Goal: Navigation & Orientation: Find specific page/section

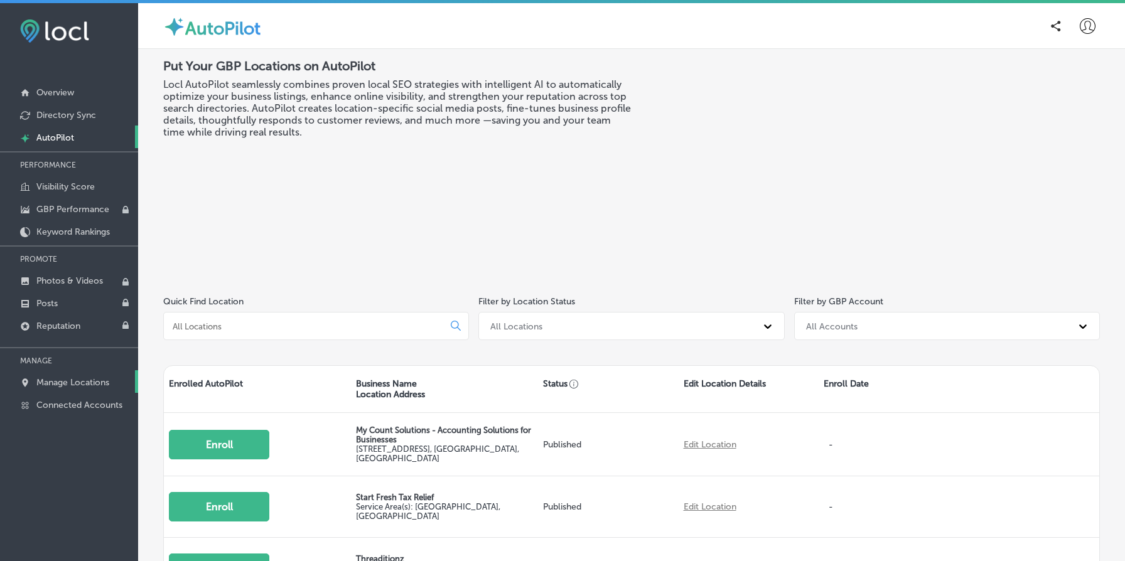
click at [75, 379] on p "Manage Locations" at bounding box center [72, 382] width 73 height 11
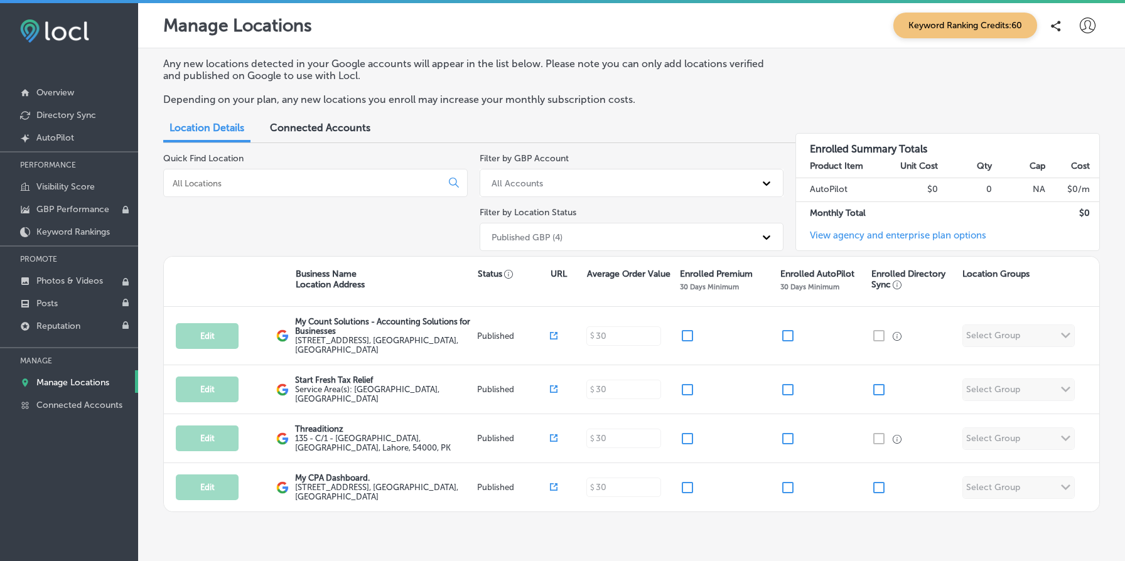
click at [1086, 35] on div at bounding box center [1087, 25] width 25 height 25
click at [1082, 70] on p "My Account" at bounding box center [1070, 70] width 57 height 15
select select "US"
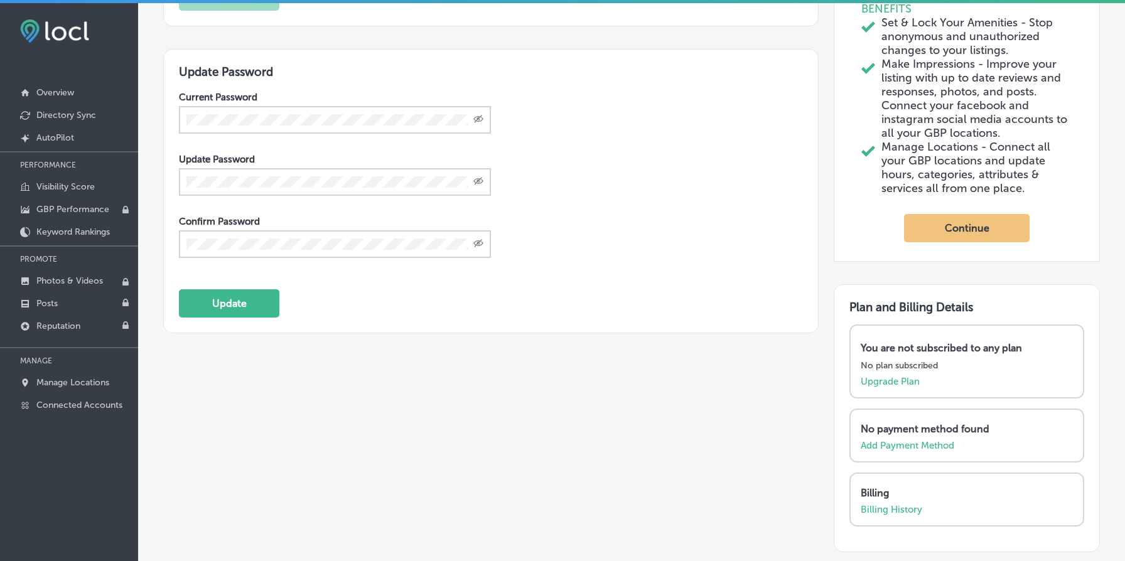
scroll to position [559, 0]
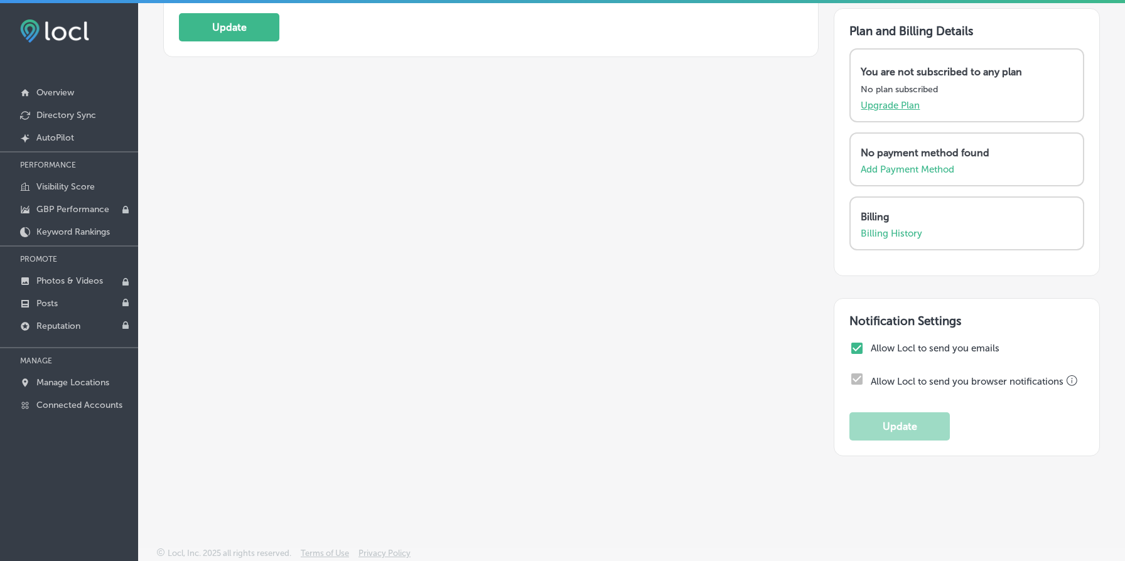
click at [912, 107] on p "Upgrade Plan" at bounding box center [890, 105] width 59 height 11
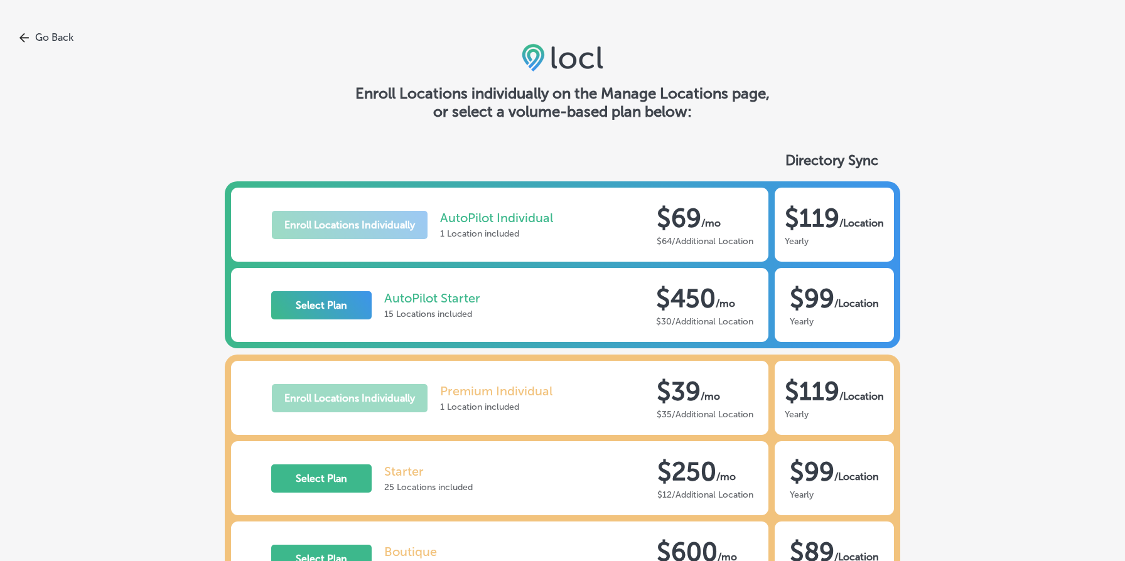
click at [62, 41] on link "Go Back" at bounding box center [562, 37] width 1125 height 12
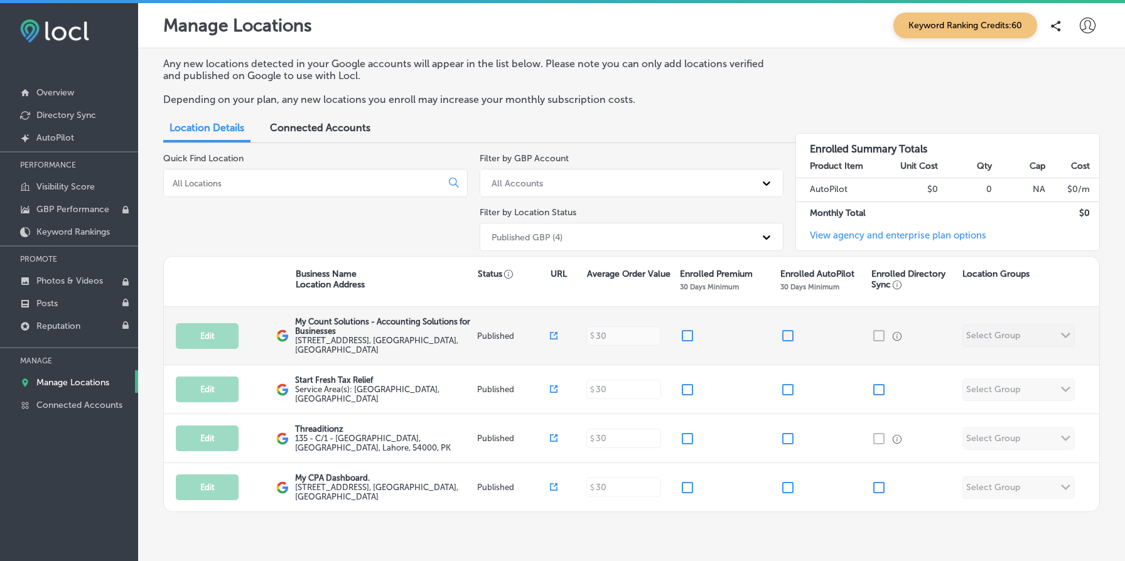
click at [688, 334] on input "checkbox" at bounding box center [687, 335] width 15 height 15
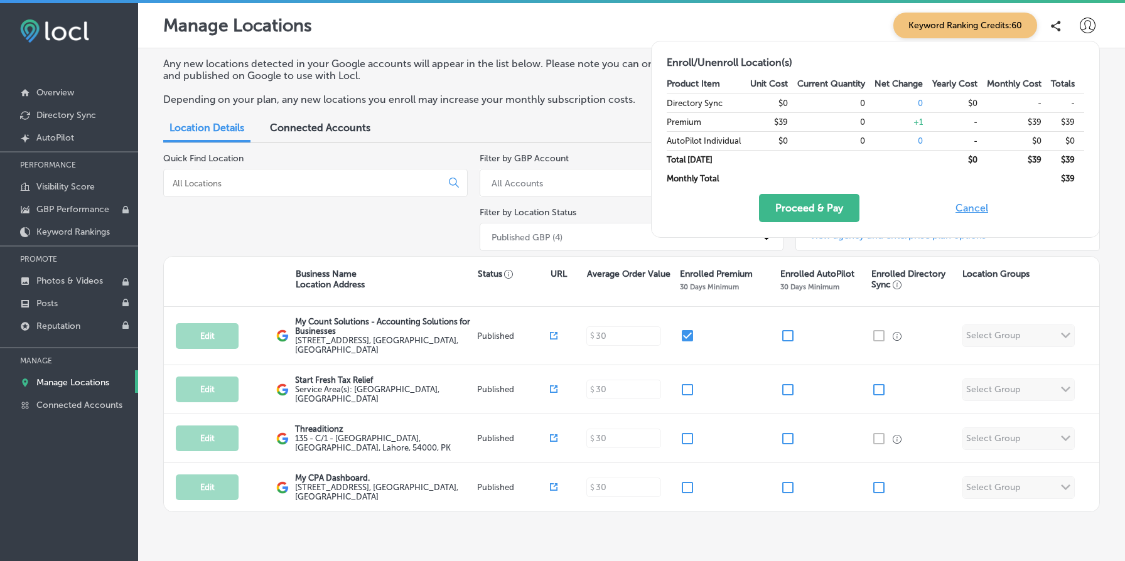
click at [971, 215] on button "Cancel" at bounding box center [972, 208] width 40 height 28
checkbox input "false"
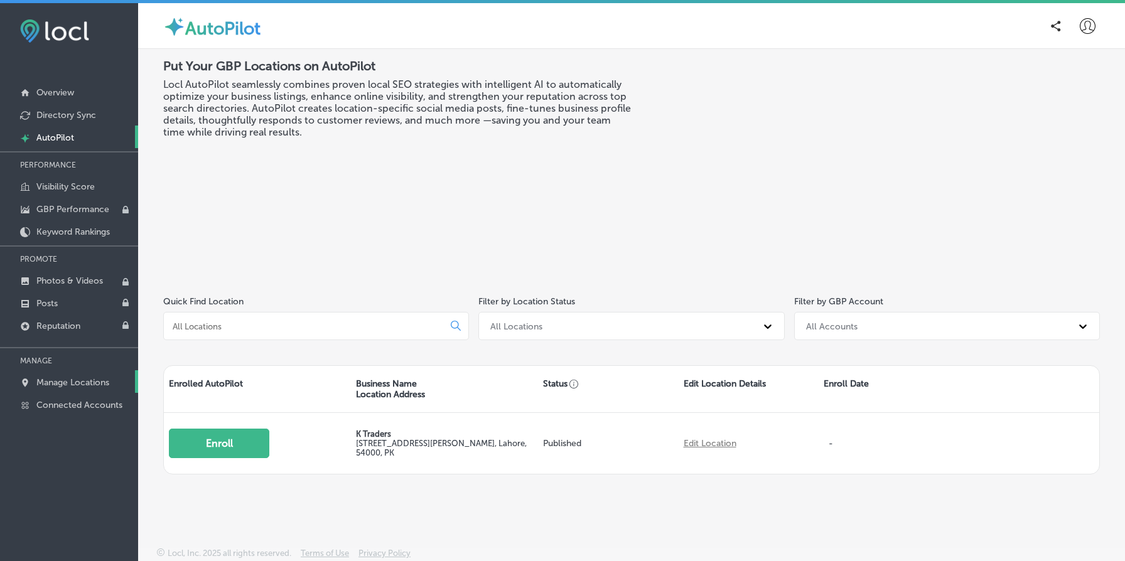
click at [91, 383] on p "Manage Locations" at bounding box center [72, 382] width 73 height 11
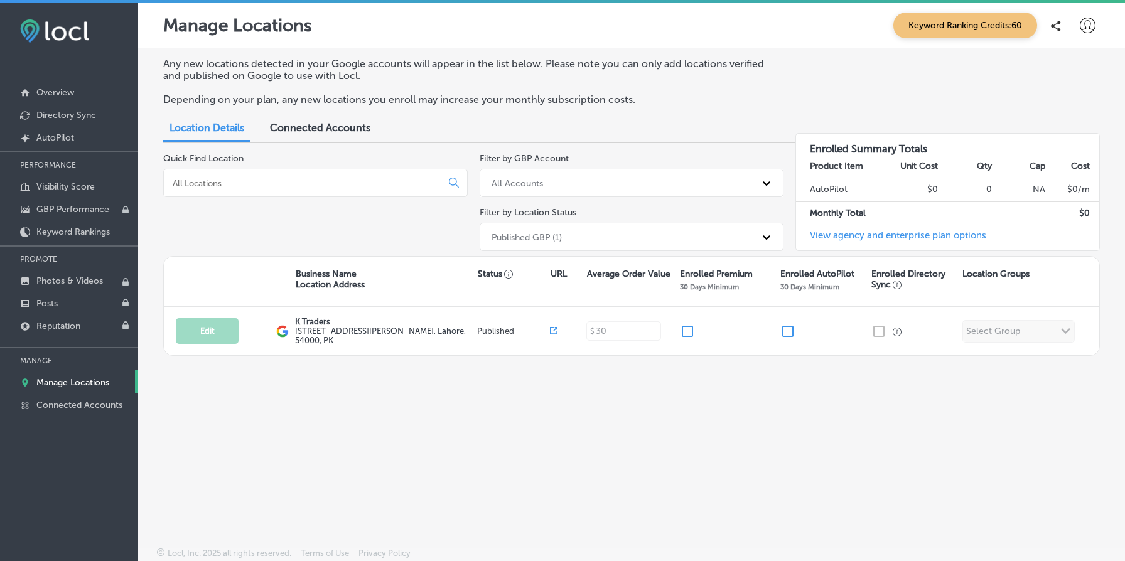
click at [612, 240] on div "Published GBP (1)" at bounding box center [620, 237] width 271 height 21
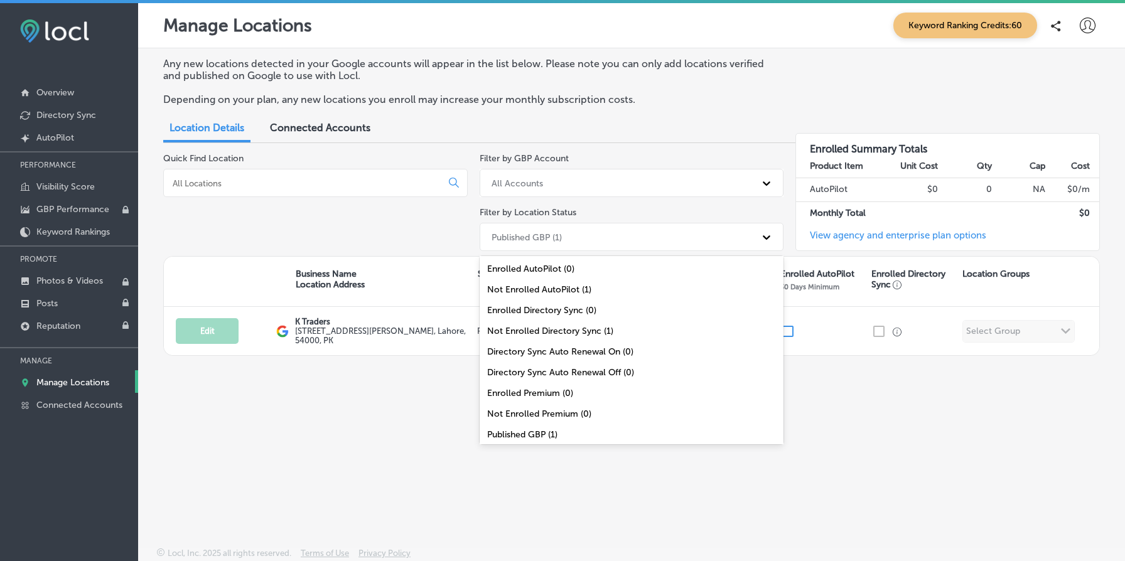
scroll to position [41, 0]
click at [540, 428] on div "All Locations (1)" at bounding box center [632, 435] width 305 height 21
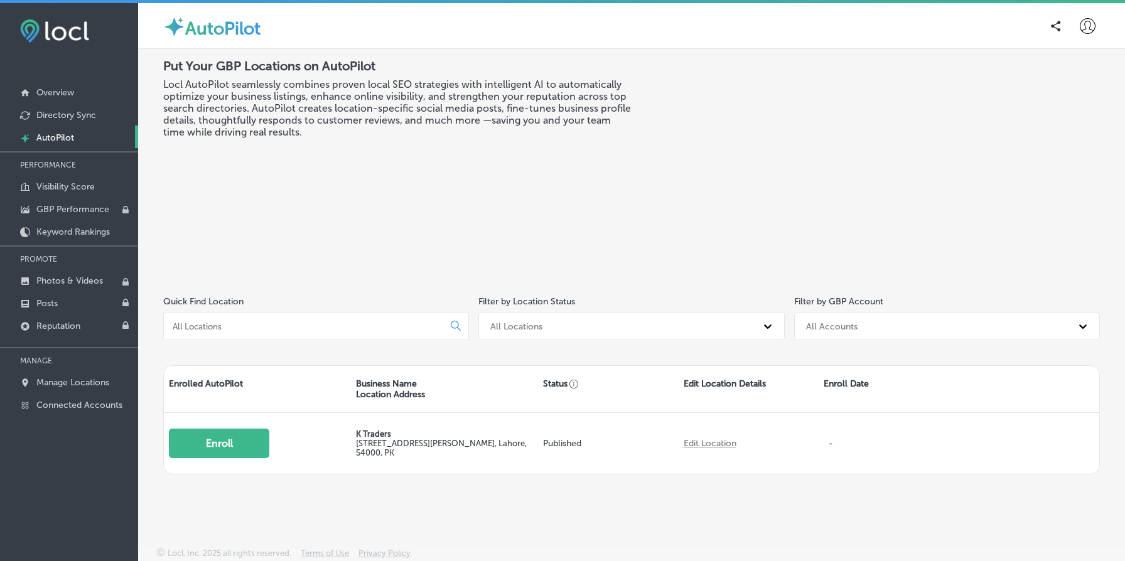
scroll to position [3, 0]
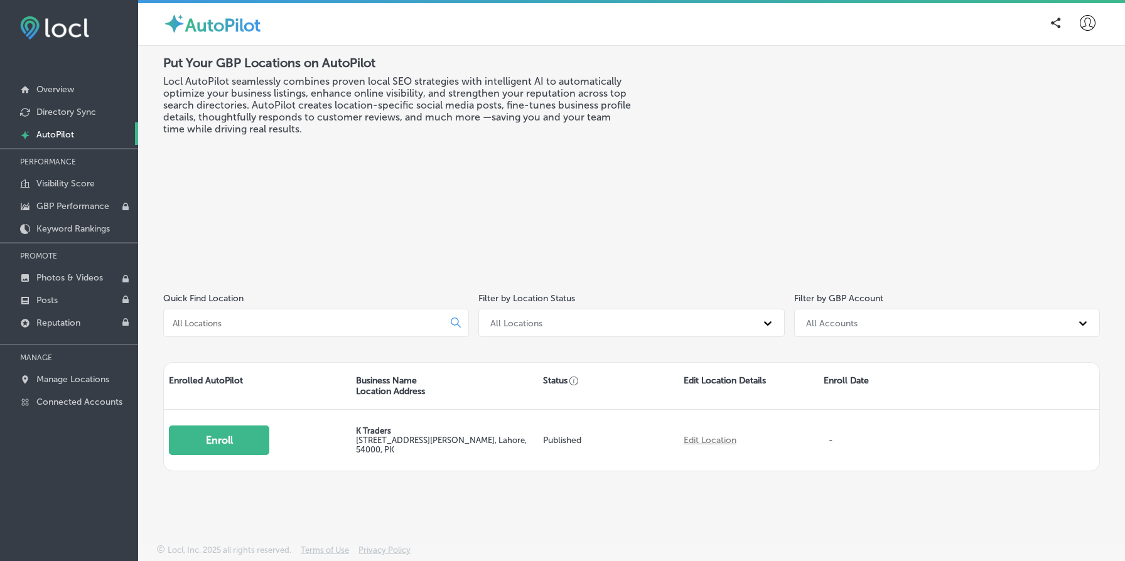
click at [434, 323] on input at bounding box center [305, 323] width 269 height 11
click at [540, 337] on div "All Locations" at bounding box center [631, 323] width 306 height 28
click at [512, 272] on div "Put Your GBP Locations on AutoPilot Locl AutoPilot seamlessly combines proven l…" at bounding box center [631, 203] width 937 height 297
click at [60, 376] on p "Manage Locations" at bounding box center [72, 379] width 73 height 11
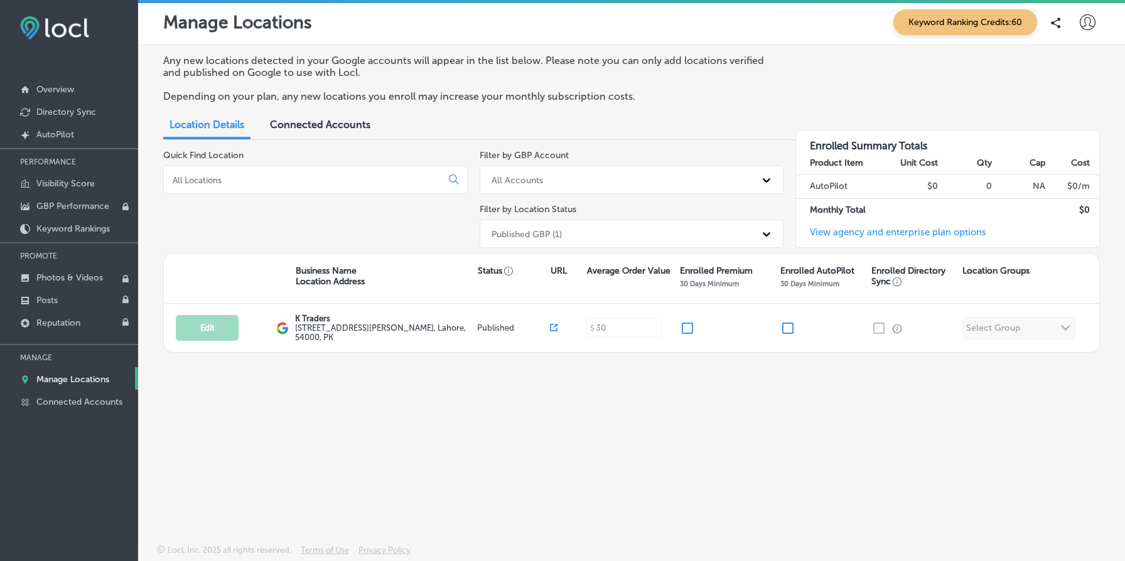
click at [652, 241] on div "Published GBP (1)" at bounding box center [620, 234] width 271 height 21
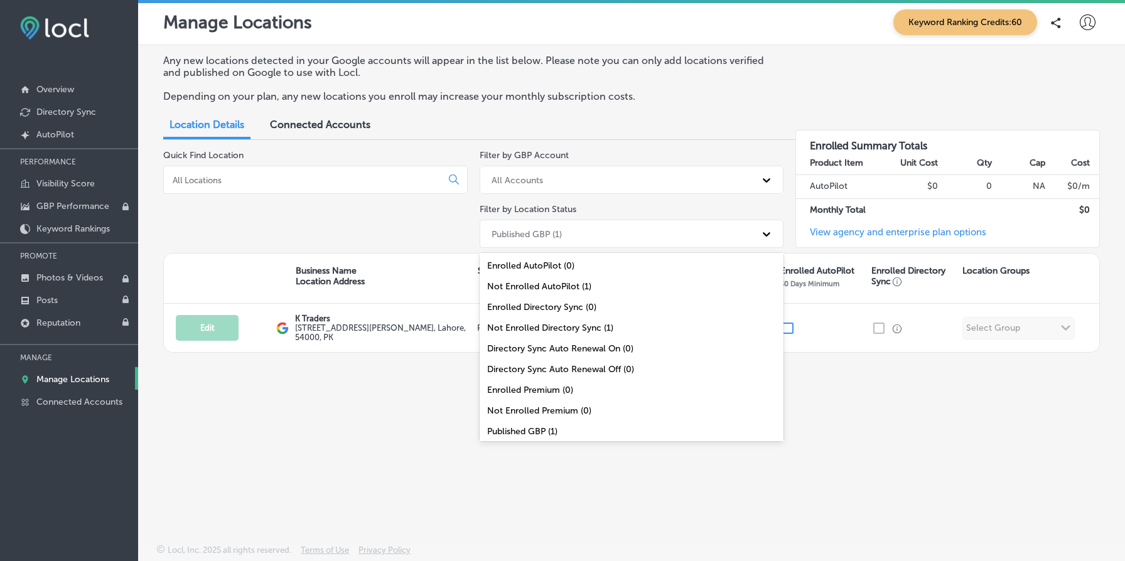
scroll to position [41, 0]
click at [556, 428] on div "All Locations (1)" at bounding box center [632, 432] width 305 height 21
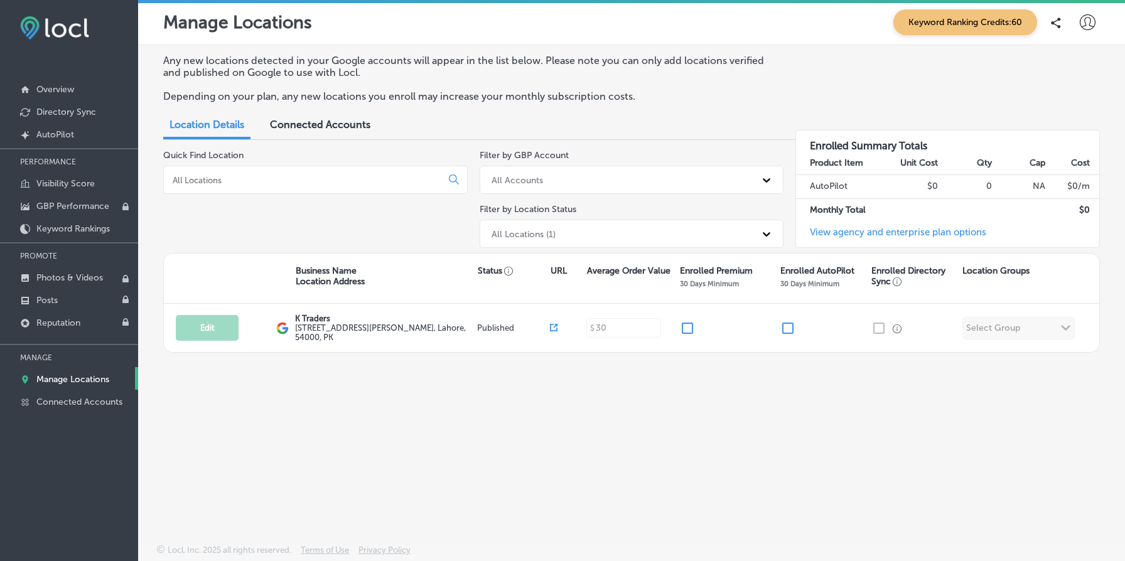
click at [525, 420] on div "Any new locations detected in your Google accounts will appear in the list belo…" at bounding box center [631, 265] width 987 height 440
click at [327, 116] on div "Connected Accounts" at bounding box center [320, 125] width 119 height 27
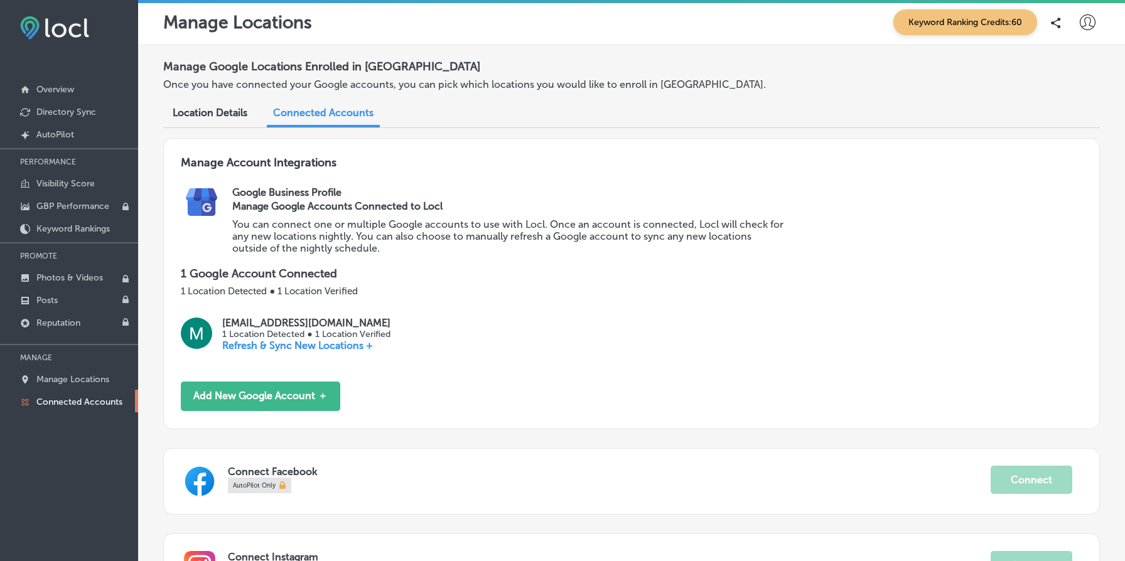
scroll to position [143, 0]
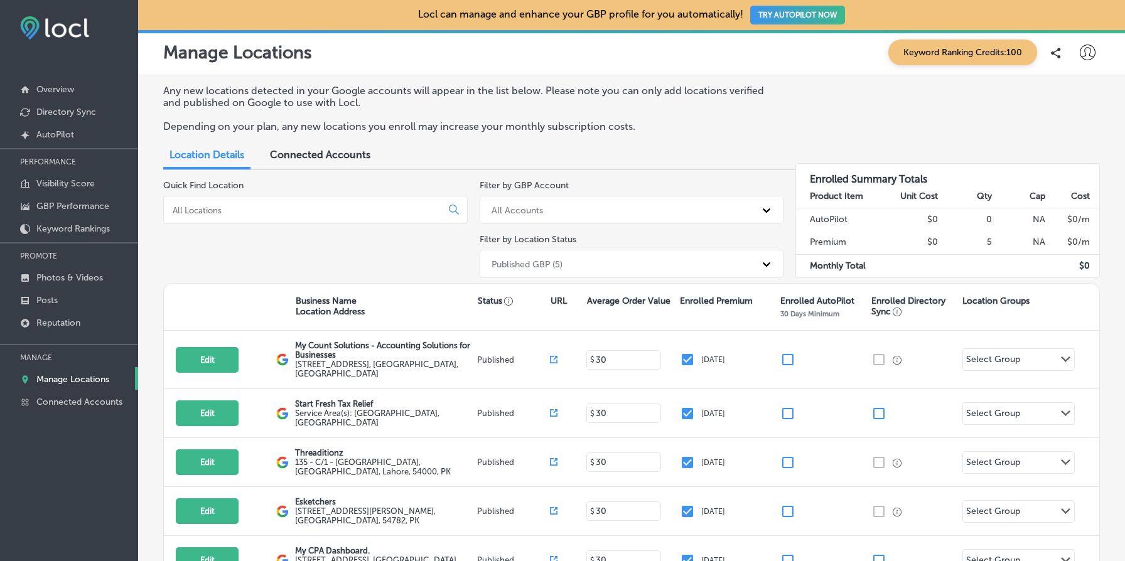
click at [1093, 53] on icon at bounding box center [1088, 53] width 16 height 16
click at [1077, 82] on div "My Account My Teams Log Out" at bounding box center [1065, 130] width 102 height 108
click at [1068, 94] on p "My Account" at bounding box center [1070, 97] width 57 height 15
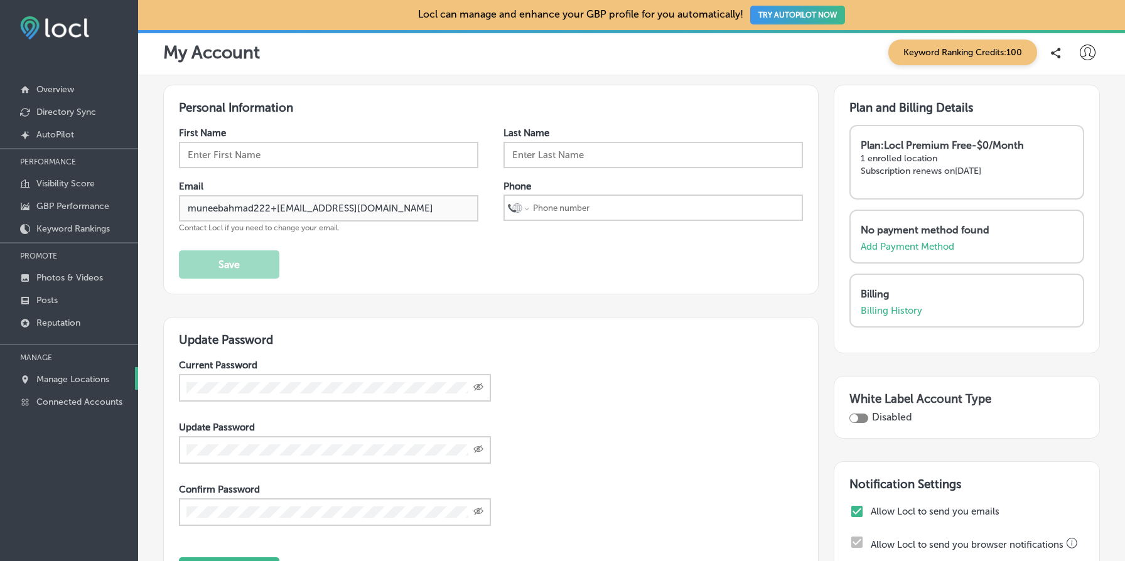
click at [68, 385] on link "Manage Locations" at bounding box center [69, 378] width 138 height 23
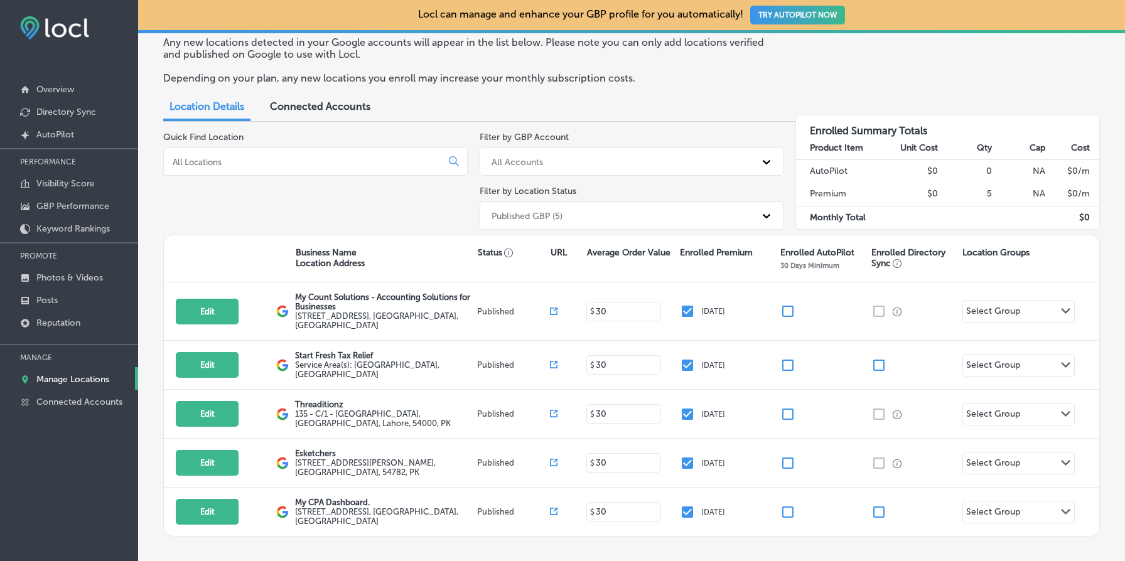
scroll to position [110, 0]
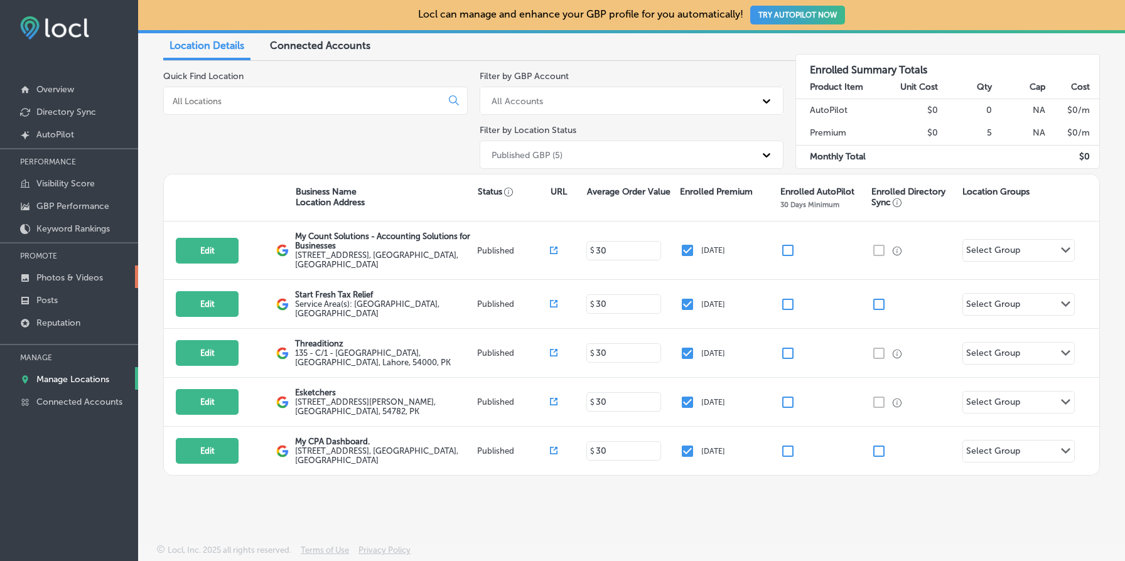
click at [91, 280] on p "Photos & Videos" at bounding box center [69, 278] width 67 height 11
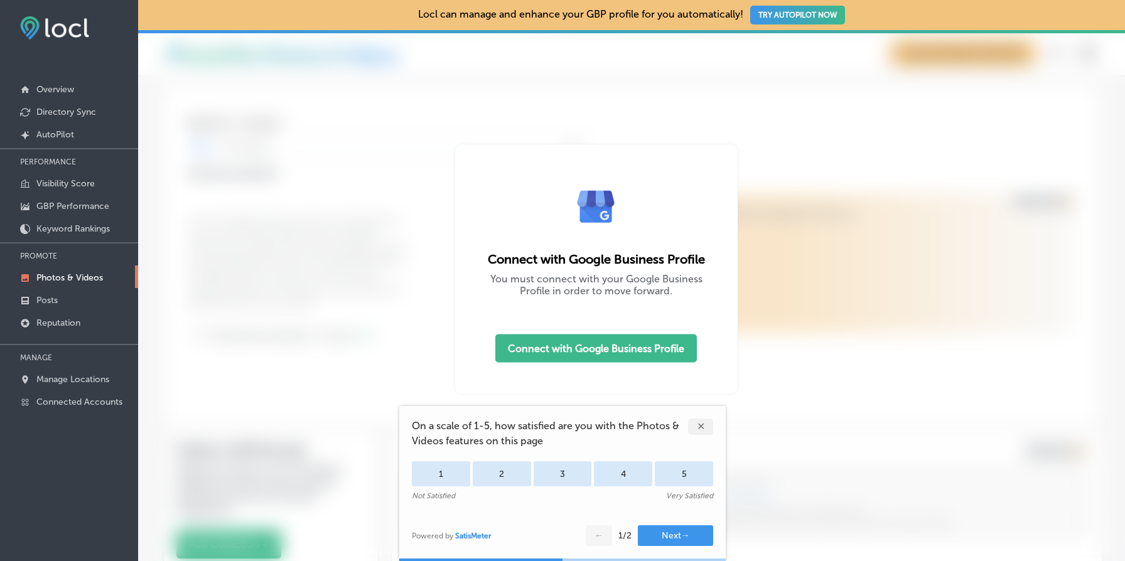
type input "5"
click at [91, 376] on p "Manage Locations" at bounding box center [72, 379] width 73 height 11
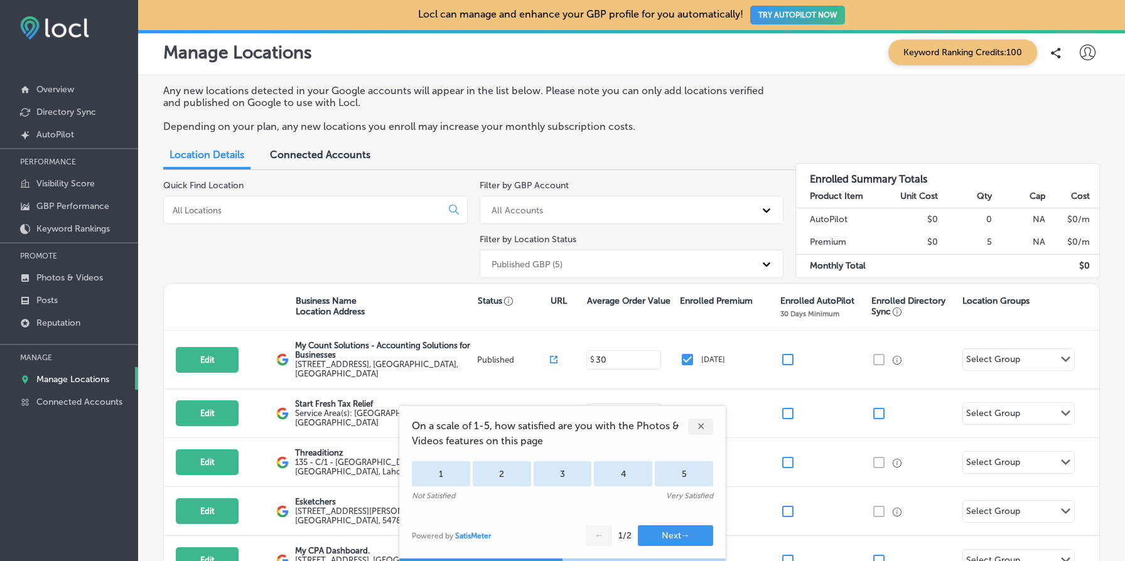
click at [335, 154] on span "Connected Accounts" at bounding box center [320, 155] width 100 height 12
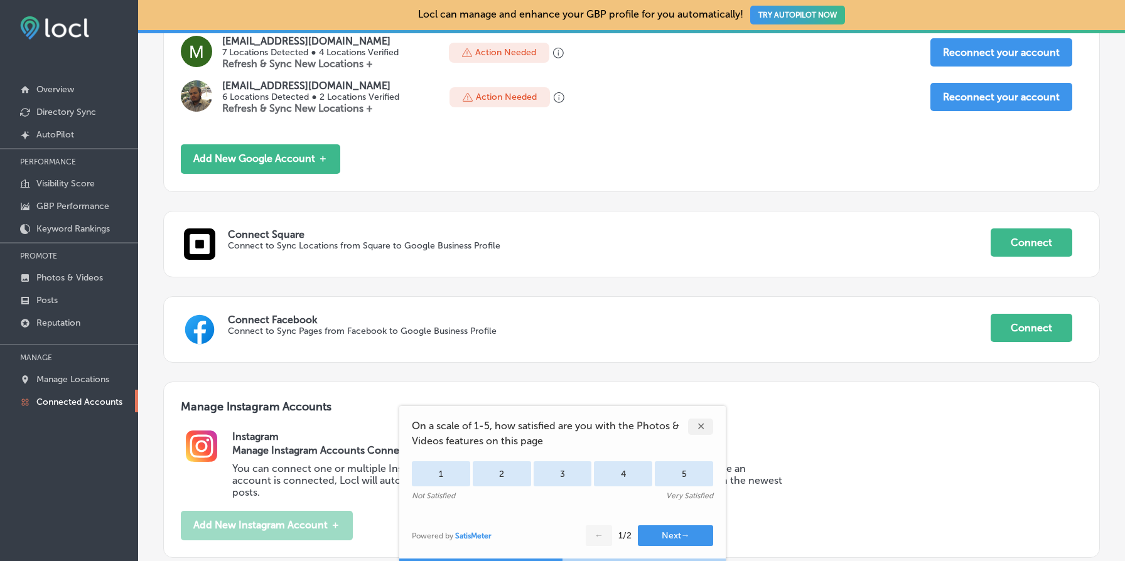
scroll to position [302, 0]
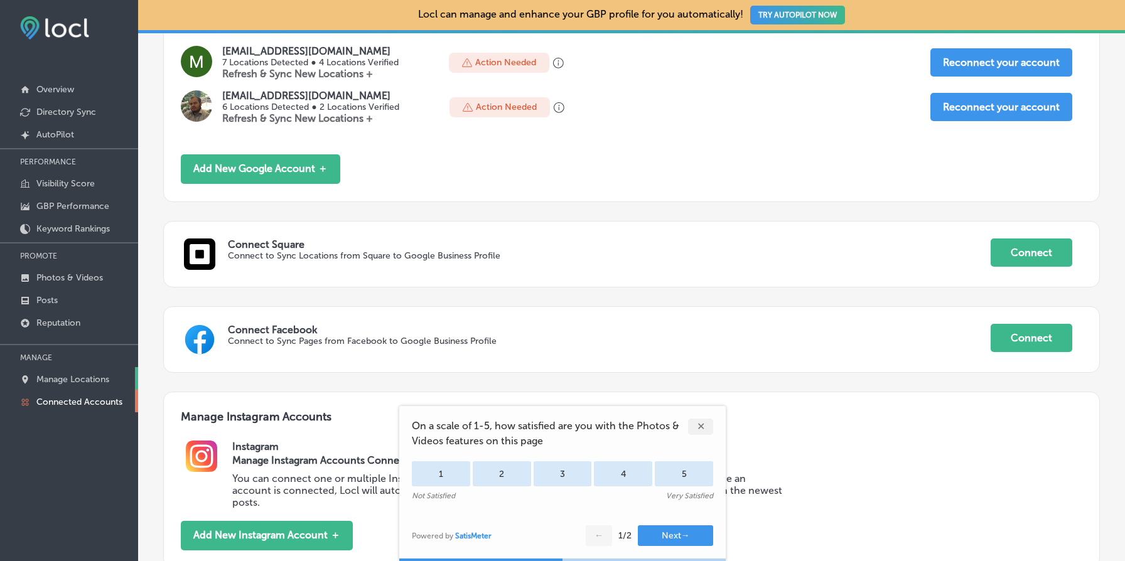
click at [87, 374] on p "Manage Locations" at bounding box center [72, 379] width 73 height 11
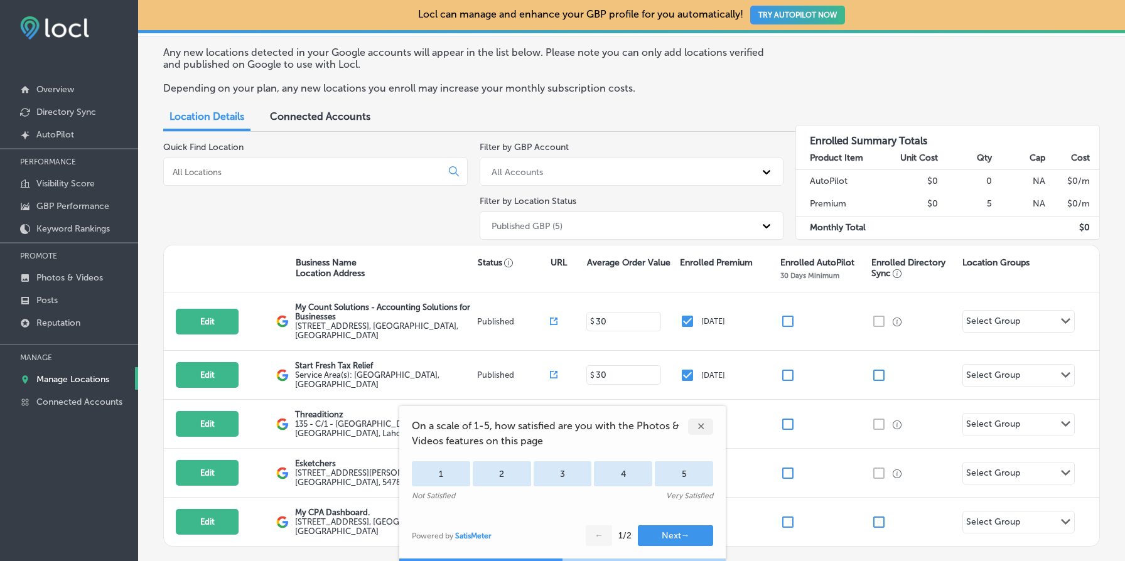
scroll to position [110, 0]
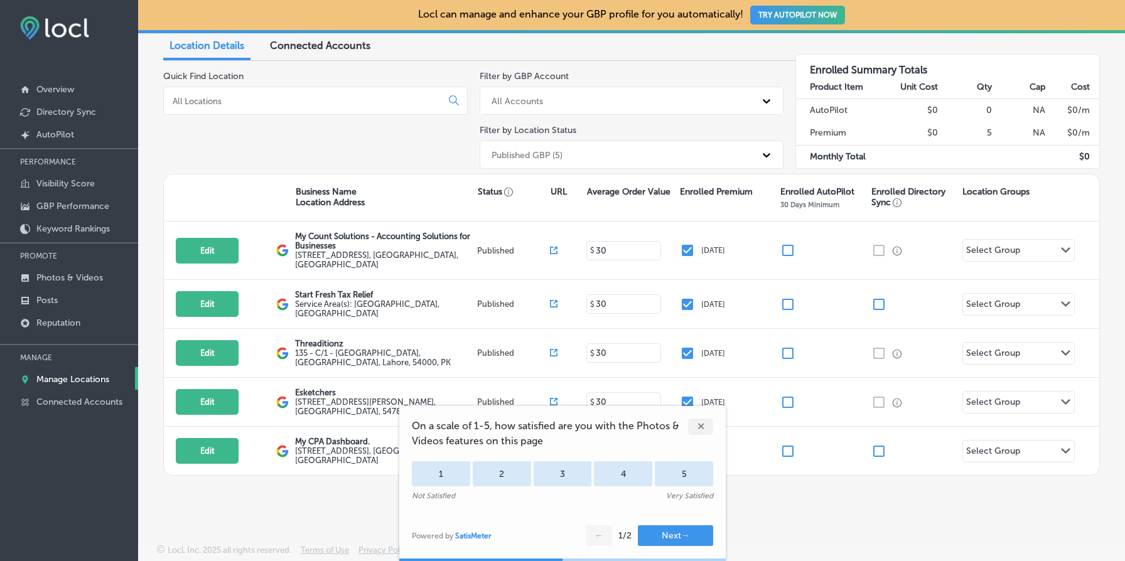
click at [699, 100] on div "All Accounts" at bounding box center [620, 100] width 271 height 21
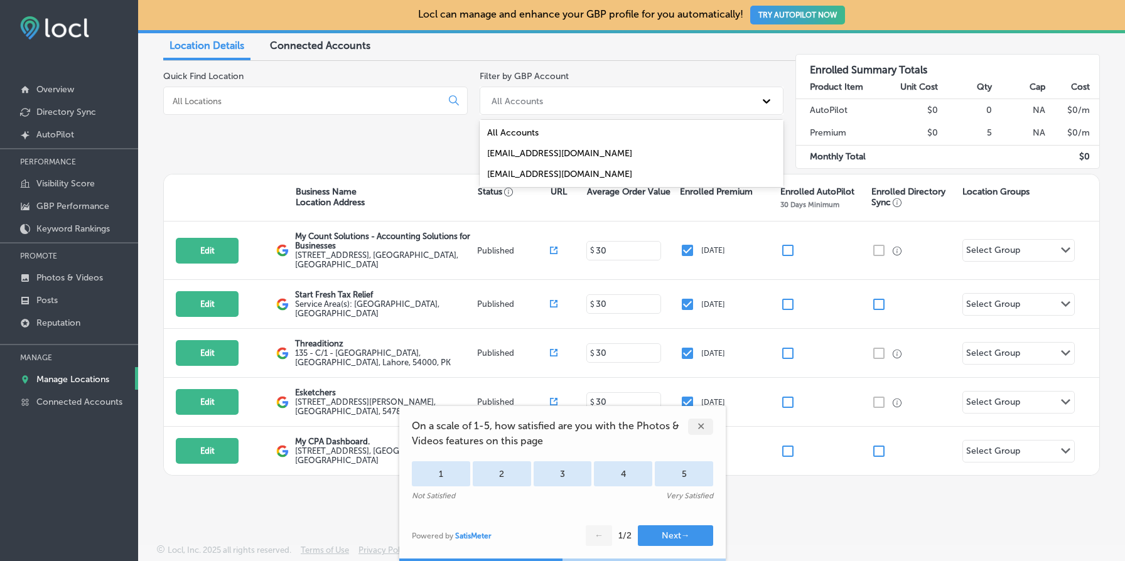
click at [620, 152] on div "muneeb.ahmad@esketchers.com" at bounding box center [632, 153] width 305 height 21
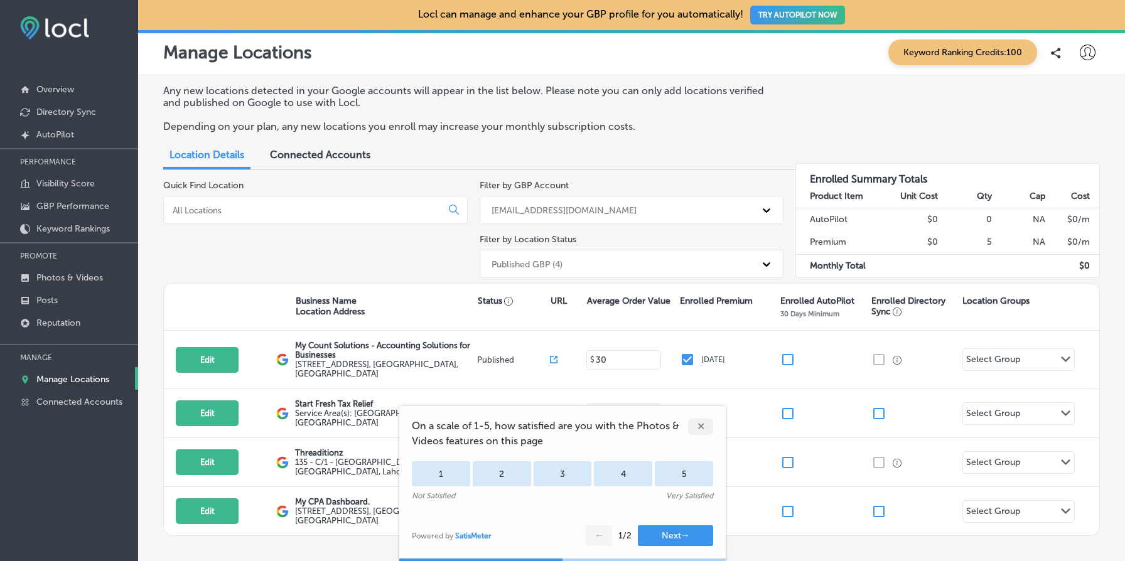
scroll to position [60, 0]
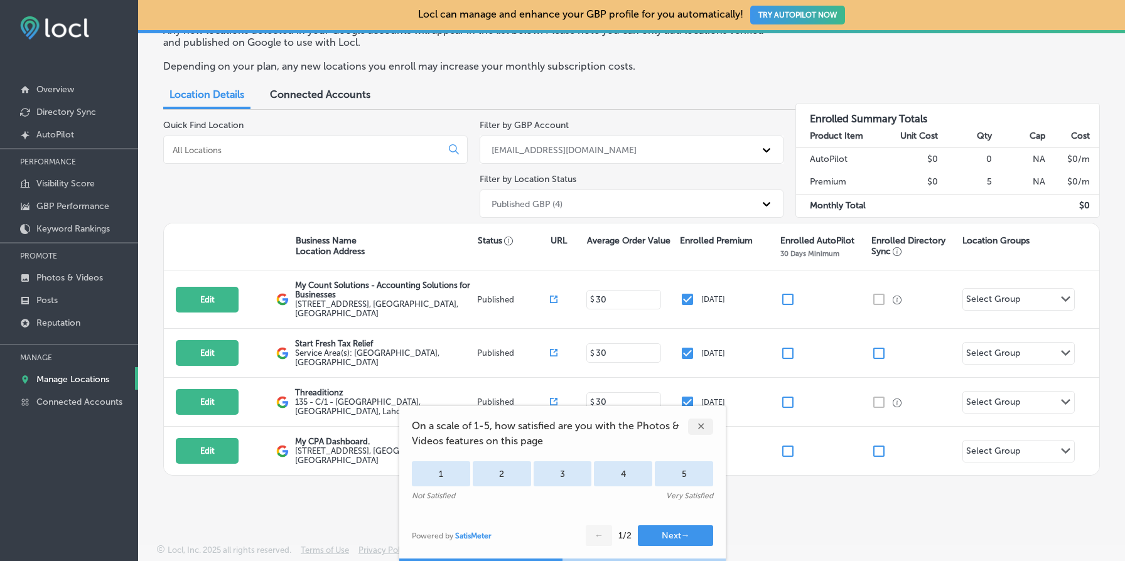
click at [699, 426] on div "✕" at bounding box center [700, 427] width 25 height 16
